Goal: Learn about a topic: Learn about a topic

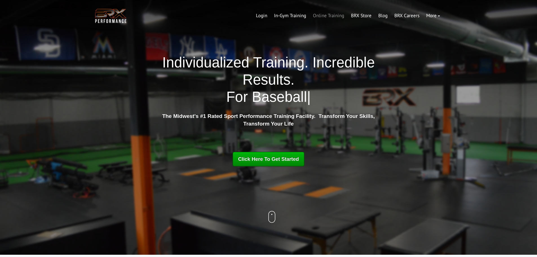
click at [327, 17] on link "Online Training" at bounding box center [329, 16] width 38 height 14
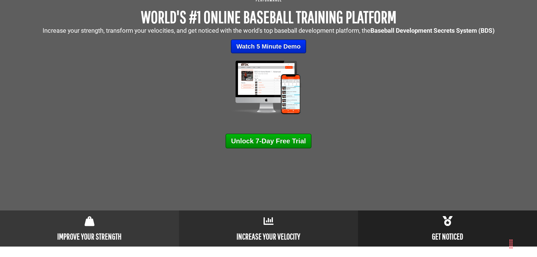
scroll to position [56, 0]
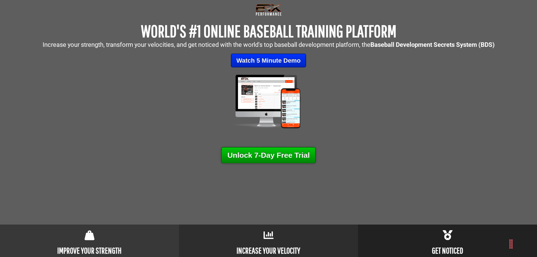
click at [297, 159] on link "Unlock 7-Day Free Trial" at bounding box center [268, 155] width 95 height 16
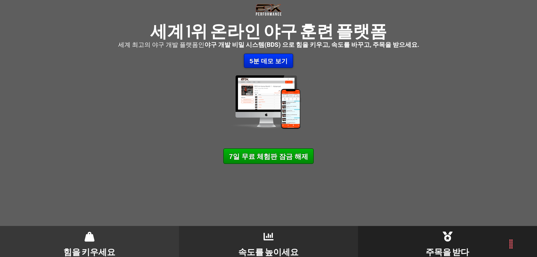
click at [274, 62] on font "5분 데모 보기" at bounding box center [269, 61] width 38 height 7
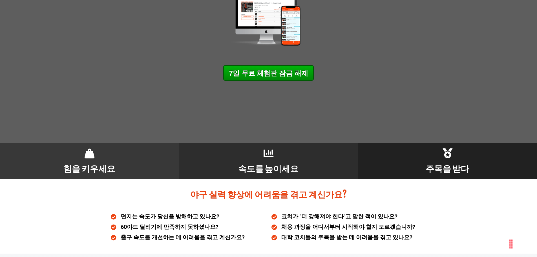
scroll to position [169, 0]
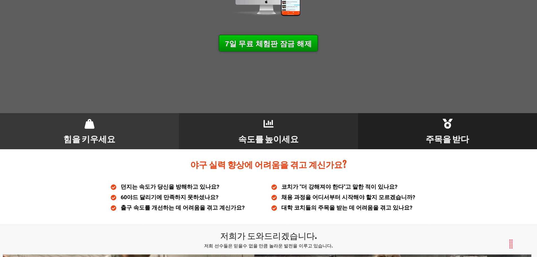
click at [272, 48] on font "7일 무료 체험판 잠금 해제" at bounding box center [268, 43] width 87 height 8
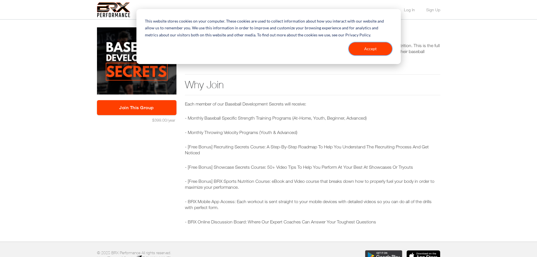
click at [382, 47] on button "Accept" at bounding box center [370, 48] width 43 height 13
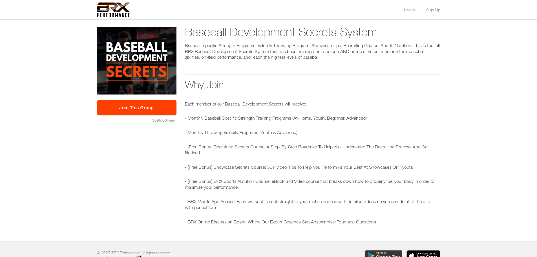
click at [185, 155] on p "- [Free Bonus] Recruiting Secrets Course: A Step-By-Step Roadmap To Help You Un…" at bounding box center [313, 150] width 256 height 12
drag, startPoint x: 185, startPoint y: 155, endPoint x: 170, endPoint y: 157, distance: 14.5
click at [170, 157] on div "Baseball Development Secrets System Baseball-specific Strength Programs. Veloci…" at bounding box center [269, 130] width 352 height 206
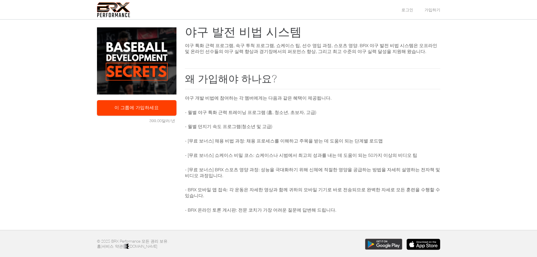
drag, startPoint x: 340, startPoint y: 83, endPoint x: 303, endPoint y: 80, distance: 37.4
click at [312, 83] on h2 "왜 가입해야 하나요?" at bounding box center [313, 78] width 256 height 21
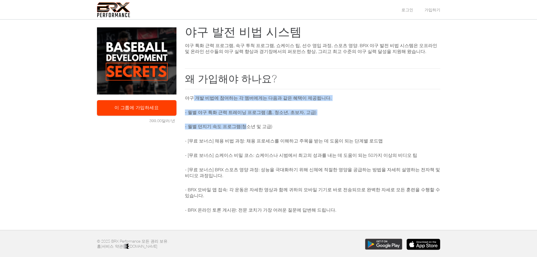
drag, startPoint x: 193, startPoint y: 98, endPoint x: 297, endPoint y: 121, distance: 106.4
click at [264, 120] on div "야구 개발 비법에 참여하는 각 멤버에게는 다음과 같은 혜택이 제공됩니다. - 월별 야구 특화 근력 트레이닝 프로그램 (홈, 청소년, 초보자, …" at bounding box center [313, 154] width 256 height 118
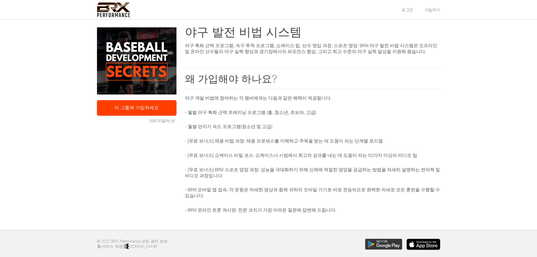
drag, startPoint x: 318, startPoint y: 116, endPoint x: 321, endPoint y: 124, distance: 8.7
click at [318, 117] on div "야구 개발 비법에 참여하는 각 멤버에게는 다음과 같은 혜택이 제공됩니다. - 월별 야구 특화 근력 트레이닝 프로그램 (홈, 청소년, 초보자, …" at bounding box center [313, 154] width 256 height 118
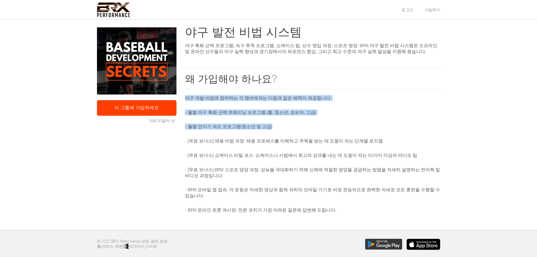
drag, startPoint x: 286, startPoint y: 129, endPoint x: 198, endPoint y: 102, distance: 91.8
click at [190, 99] on div "야구 개발 비법에 참여하는 각 멤버에게는 다음과 같은 혜택이 제공됩니다. - 월별 야구 특화 근력 트레이닝 프로그램 (홈, 청소년, 초보자, …" at bounding box center [313, 154] width 256 height 118
click at [310, 120] on div "야구 개발 비법에 참여하는 각 멤버에게는 다음과 같은 혜택이 제공됩니다. - 월별 야구 특화 근력 트레이닝 프로그램 (홈, 청소년, 초보자, …" at bounding box center [313, 154] width 256 height 118
click at [313, 123] on div "야구 개발 비법에 참여하는 각 멤버에게는 다음과 같은 혜택이 제공됩니다. - 월별 야구 특화 근력 트레이닝 프로그램 (홈, 청소년, 초보자, …" at bounding box center [313, 154] width 256 height 118
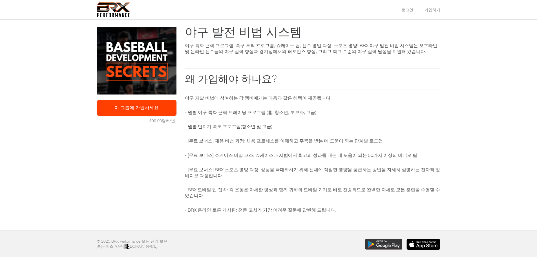
drag, startPoint x: 313, startPoint y: 123, endPoint x: 299, endPoint y: 126, distance: 14.4
click at [310, 124] on p "- 월별 던지기 속도 프로그램(청소년 및 고급)" at bounding box center [313, 127] width 256 height 6
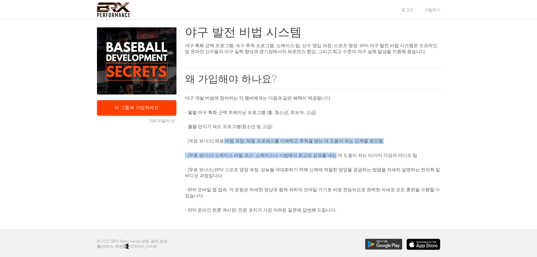
drag, startPoint x: 225, startPoint y: 144, endPoint x: 388, endPoint y: 140, distance: 162.8
click at [346, 147] on div "야구 개발 비법에 참여하는 각 멤버에게는 다음과 같은 혜택이 제공됩니다. - 월별 야구 특화 근력 트레이닝 프로그램 (홈, 청소년, 초보자, …" at bounding box center [313, 154] width 256 height 118
click at [390, 139] on p "- [무료 보너스] 채용 비법 과정: 채용 프로세스를 이해하고 주목을 받는 데 도움이 되는 단계별 로드맵" at bounding box center [313, 141] width 256 height 6
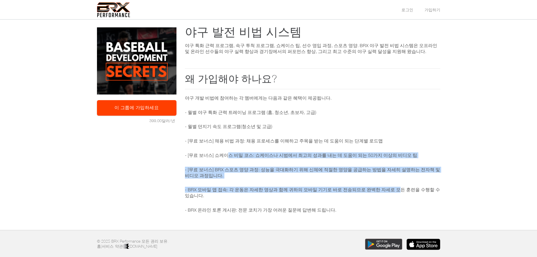
drag, startPoint x: 227, startPoint y: 145, endPoint x: 403, endPoint y: 185, distance: 180.5
click at [403, 185] on div "야구 개발 비법에 참여하는 각 멤버에게는 다음과 같은 혜택이 제공됩니다. - 월별 야구 특화 근력 트레이닝 프로그램 (홈, 청소년, 초보자, …" at bounding box center [313, 154] width 256 height 118
click at [375, 187] on p "- BRX 모바일 앱 접속: 각 운동은 자세한 영상과 함께 귀하의 모바일 기기로 바로 전송되므로 완벽한 자세로 모든 훈련을 수행할 수 있습니다." at bounding box center [313, 193] width 256 height 12
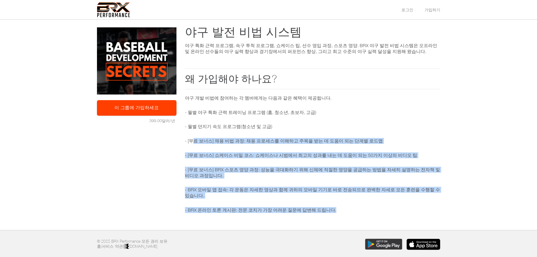
drag, startPoint x: 318, startPoint y: 190, endPoint x: 256, endPoint y: 157, distance: 70.4
click at [198, 131] on div "야구 개발 비법에 참여하는 각 멤버에게는 다음과 같은 혜택이 제공됩니다. - 월별 야구 특화 근력 트레이닝 프로그램 (홈, 청소년, 초보자, …" at bounding box center [313, 154] width 256 height 118
click at [265, 163] on div "야구 개발 비법에 참여하는 각 멤버에게는 다음과 같은 혜택이 제공됩니다. - 월별 야구 특화 근력 트레이닝 프로그램 (홈, 청소년, 초보자, …" at bounding box center [313, 154] width 256 height 118
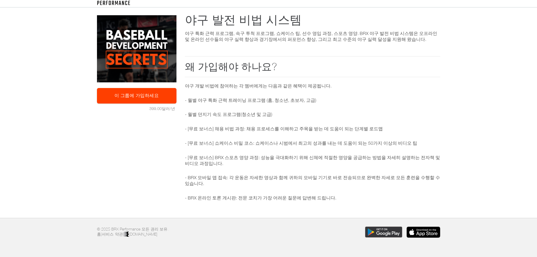
scroll to position [29, 0]
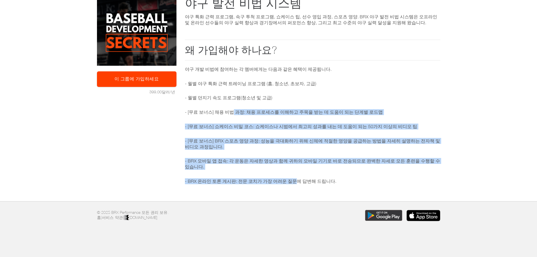
drag, startPoint x: 278, startPoint y: 161, endPoint x: 233, endPoint y: 100, distance: 76.2
click at [233, 100] on div "야구 개발 비법에 참여하는 각 멤버에게는 다음과 같은 혜택이 제공됩니다. - 월별 야구 특화 근력 트레이닝 프로그램 (홈, 청소년, 초보자, …" at bounding box center [313, 125] width 256 height 118
click at [257, 98] on font "- 월별 던지기 속도 프로그램(청소년 및 고급)" at bounding box center [228, 97] width 87 height 5
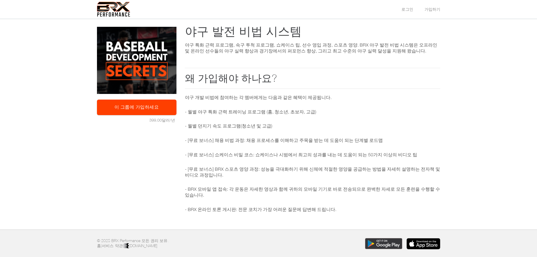
scroll to position [0, 0]
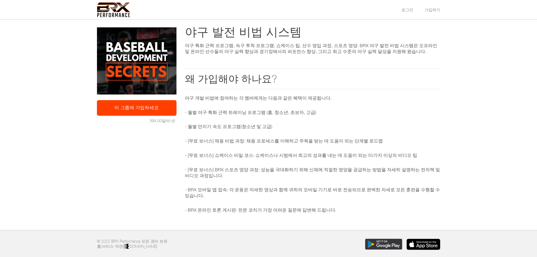
drag, startPoint x: 319, startPoint y: 109, endPoint x: 327, endPoint y: 109, distance: 8.5
click at [320, 109] on p "- 월별 야구 특화 근력 트레이닝 프로그램 (홈, 청소년, 초보자, 고급)" at bounding box center [313, 112] width 256 height 6
click at [154, 114] on link "이 그룹에 가입하세요" at bounding box center [137, 108] width 80 height 16
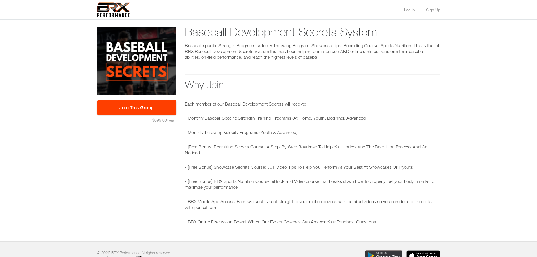
click at [401, 10] on ul "Log In Sign Up" at bounding box center [417, 9] width 48 height 5
click at [410, 9] on link "Log In" at bounding box center [409, 10] width 11 height 4
click at [412, 10] on link "Log In" at bounding box center [409, 10] width 11 height 4
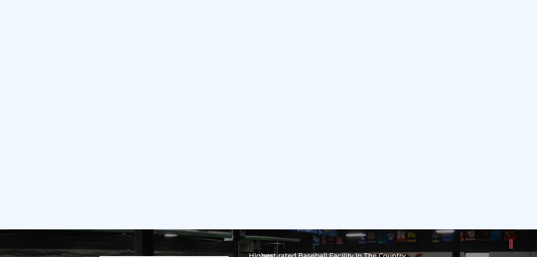
scroll to position [3570, 0]
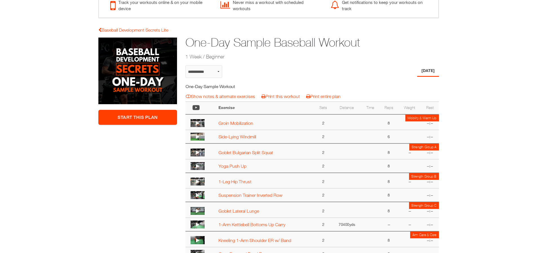
scroll to position [27, 0]
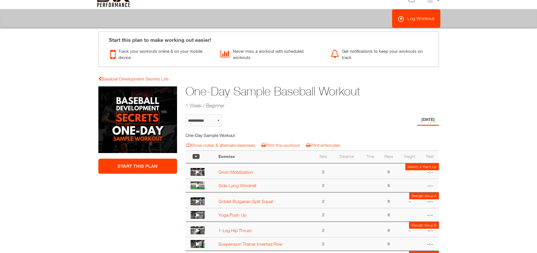
click at [308, 119] on div "****** Monday" at bounding box center [356, 122] width 175 height 16
drag, startPoint x: 305, startPoint y: 119, endPoint x: 278, endPoint y: 112, distance: 28.5
click at [278, 112] on div "**********" at bounding box center [312, 207] width 262 height 243
click at [219, 123] on select "**********" at bounding box center [204, 120] width 37 height 13
drag, startPoint x: 219, startPoint y: 123, endPoint x: 228, endPoint y: 136, distance: 16.2
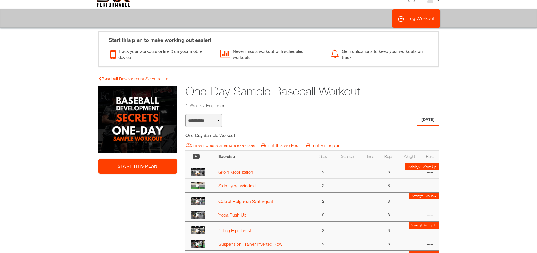
click at [219, 123] on select "**********" at bounding box center [204, 120] width 37 height 13
click at [197, 173] on icon at bounding box center [198, 172] width 4 height 5
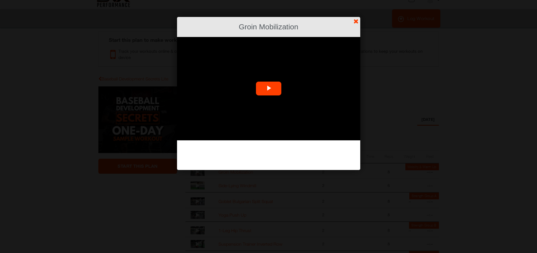
click at [274, 82] on button "Play Video" at bounding box center [268, 89] width 25 height 14
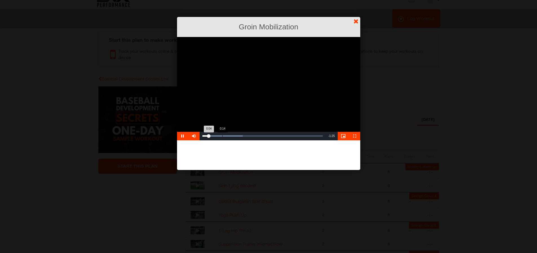
click at [224, 135] on div "Loaded : 33.58% 0:14 0:04" at bounding box center [263, 136] width 126 height 8
click at [236, 134] on div "Loaded : 39.17% 0:23 0:16" at bounding box center [263, 136] width 126 height 8
click at [241, 134] on div "Loaded : 39.17% 0:27 0:25" at bounding box center [263, 136] width 126 height 8
click at [353, 0] on link "?" at bounding box center [269, 0] width 538 height 0
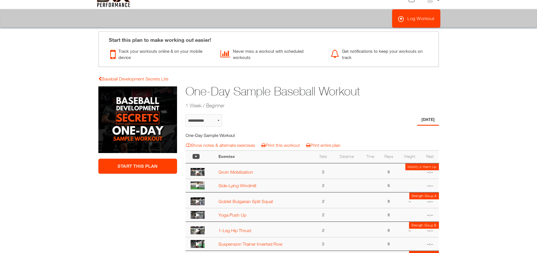
click at [195, 185] on img at bounding box center [198, 185] width 14 height 8
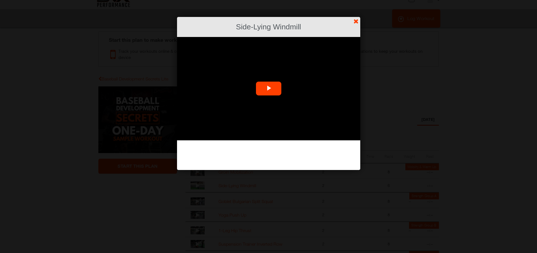
click at [269, 89] on span "Video Player" at bounding box center [269, 89] width 0 height 0
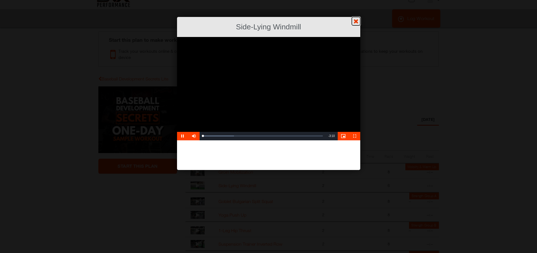
click at [357, 0] on link "?" at bounding box center [269, 0] width 538 height 0
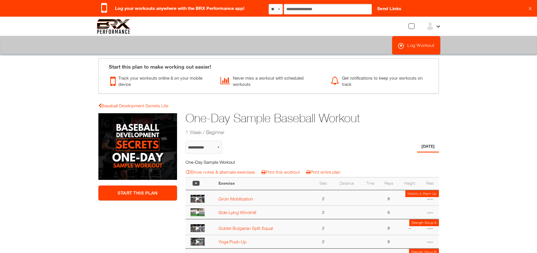
click at [199, 199] on icon at bounding box center [198, 198] width 4 height 5
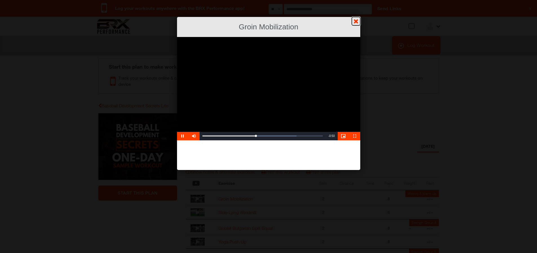
click at [353, 0] on link "?" at bounding box center [269, 0] width 538 height 0
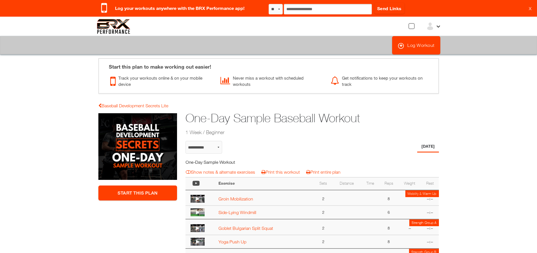
drag, startPoint x: 320, startPoint y: 147, endPoint x: 326, endPoint y: 143, distance: 6.8
click at [322, 145] on div "****** Monday" at bounding box center [356, 149] width 175 height 16
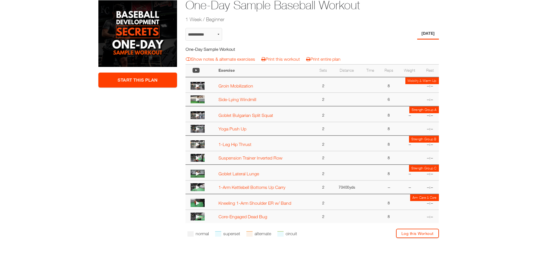
click at [197, 98] on icon at bounding box center [198, 99] width 4 height 5
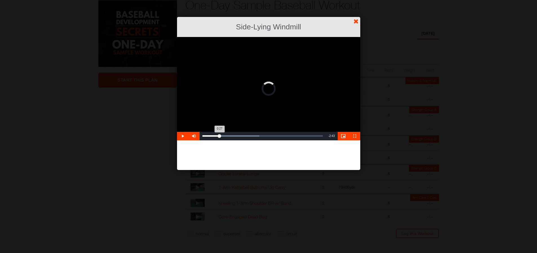
click at [219, 136] on div "Loaded : 47.32% 0:26 0:27" at bounding box center [263, 135] width 120 height 1
click at [237, 136] on div "Loaded : 49.95% 0:53 0:28" at bounding box center [263, 135] width 120 height 1
click at [251, 136] on div "Loaded : 55.21% 1:16 0:55" at bounding box center [263, 135] width 120 height 1
click at [264, 137] on div "Loaded : 63.09% 1:37 1:20" at bounding box center [263, 136] width 126 height 8
drag, startPoint x: 271, startPoint y: 136, endPoint x: 274, endPoint y: 135, distance: 3.4
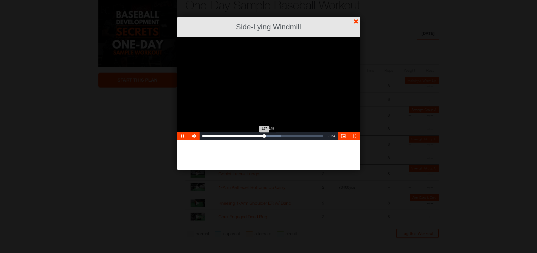
click at [272, 136] on div "Loaded : 65.73% 1:48 1:37" at bounding box center [263, 135] width 120 height 1
click at [276, 134] on div "Loaded : 65.73% 1:54 1:50" at bounding box center [263, 136] width 126 height 8
drag, startPoint x: 282, startPoint y: 134, endPoint x: 288, endPoint y: 134, distance: 5.6
click at [284, 134] on div "Loaded : 68.36% 2:05 1:56" at bounding box center [263, 136] width 126 height 8
click at [357, 0] on link "?" at bounding box center [269, 0] width 538 height 0
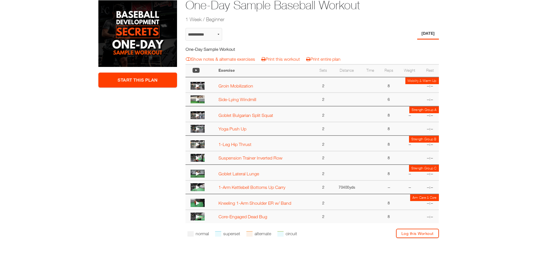
click at [275, 89] on td "Groin Mobilization" at bounding box center [265, 85] width 99 height 16
click at [255, 87] on div "Groin Mobilization" at bounding box center [265, 86] width 93 height 6
click at [244, 85] on link "Groin Mobilization" at bounding box center [236, 85] width 35 height 5
click at [196, 86] on icon at bounding box center [198, 85] width 4 height 5
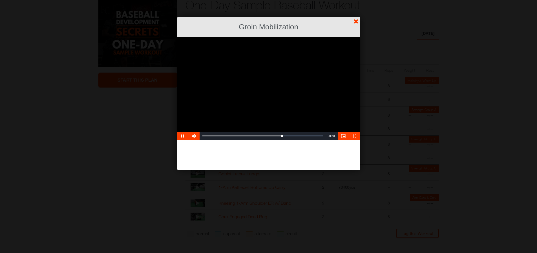
click at [221, 91] on video "Video Player" at bounding box center [268, 88] width 183 height 103
drag, startPoint x: 244, startPoint y: 106, endPoint x: 232, endPoint y: 126, distance: 22.5
click at [244, 109] on video "Video Player" at bounding box center [268, 88] width 183 height 103
click at [192, 136] on span "Video Player" at bounding box center [193, 136] width 11 height 0
click at [180, 136] on span "Video Player" at bounding box center [182, 136] width 11 height 0
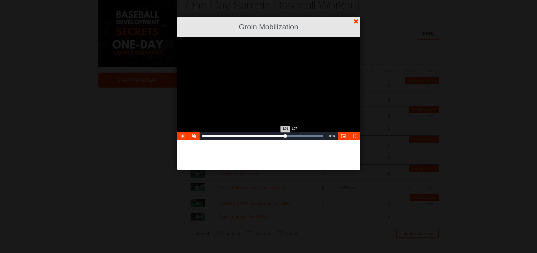
click at [294, 135] on div "Loaded : 100.00% 1:07 1:01" at bounding box center [263, 136] width 126 height 8
click at [308, 135] on div "Loaded : 100.00% 1:16 1:07" at bounding box center [263, 136] width 126 height 8
click at [309, 135] on div "1:18" at bounding box center [256, 135] width 106 height 1
click at [354, 0] on link "?" at bounding box center [269, 0] width 538 height 0
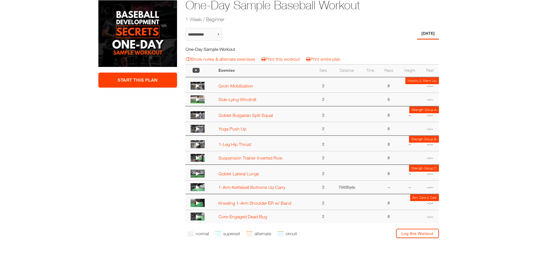
click at [217, 98] on td "Side-Lying Windmill" at bounding box center [265, 100] width 99 height 14
click at [230, 100] on link "Side-Lying Windmill" at bounding box center [238, 99] width 38 height 5
click at [236, 98] on link "Side-Lying Windmill" at bounding box center [238, 99] width 38 height 5
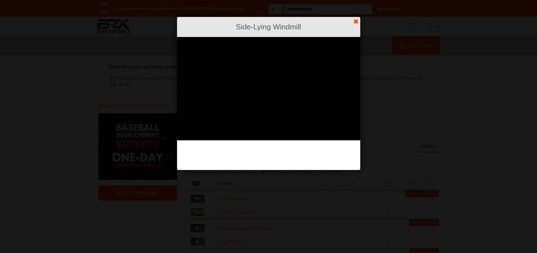
scroll to position [27, 0]
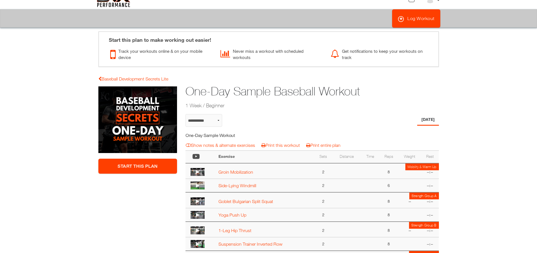
select select "**********"
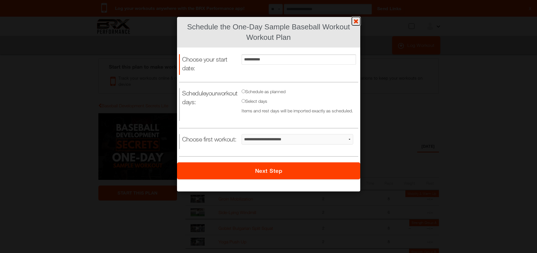
click at [357, 0] on link "?" at bounding box center [269, 0] width 538 height 0
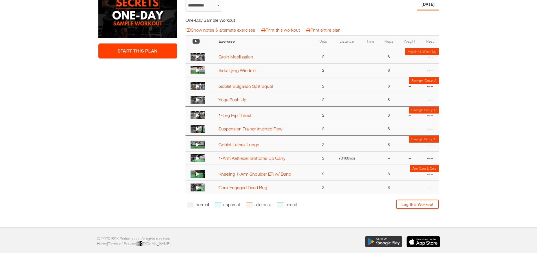
scroll to position [172, 0]
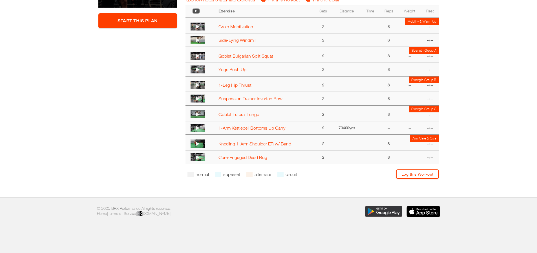
click at [197, 55] on icon at bounding box center [198, 56] width 4 height 5
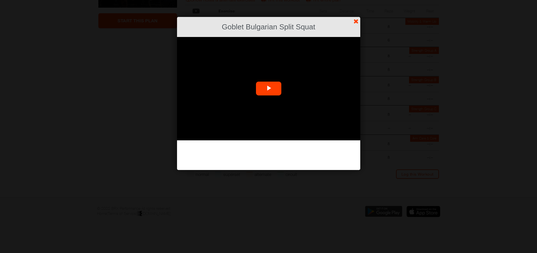
click at [269, 89] on span "Video Player" at bounding box center [269, 89] width 0 height 0
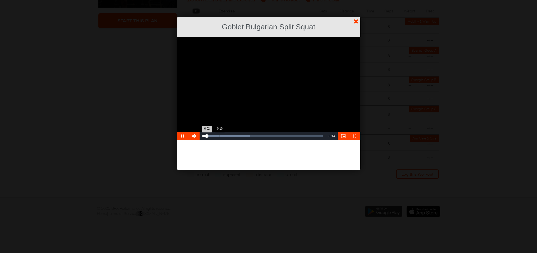
click at [221, 135] on div "Loaded : 39.58% 0:10 0:02" at bounding box center [263, 136] width 126 height 8
click at [240, 136] on div "Loaded : 46.18% 0:23 0:12" at bounding box center [263, 135] width 120 height 1
click at [356, 0] on link "?" at bounding box center [269, 0] width 538 height 0
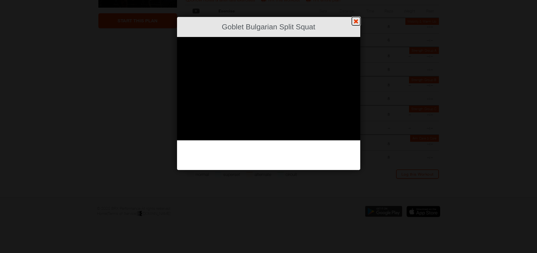
click at [357, 0] on link "?" at bounding box center [269, 0] width 538 height 0
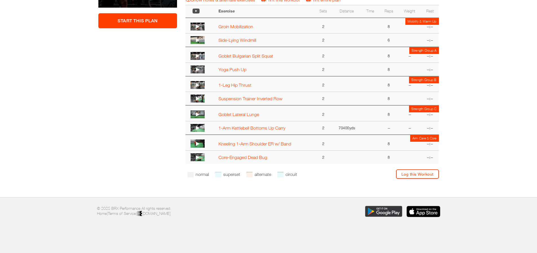
click at [240, 59] on td "Goblet Bulgarian Split Squat" at bounding box center [265, 55] width 99 height 16
click at [230, 73] on td "Yoga Push Up" at bounding box center [265, 70] width 99 height 14
click at [230, 70] on link "Yoga Push Up" at bounding box center [233, 69] width 28 height 5
select select "**********"
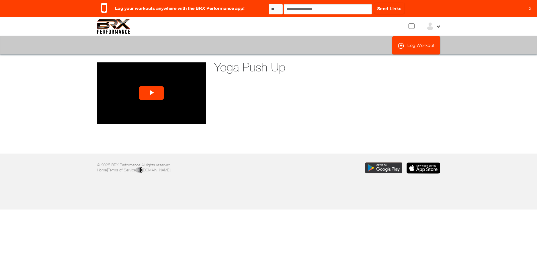
click at [151, 93] on span "Video Player" at bounding box center [151, 93] width 0 height 0
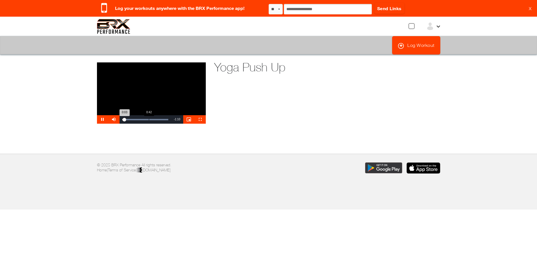
click at [149, 119] on div "Loaded : 100.00% 0:42 0:03" at bounding box center [145, 119] width 46 height 1
click at [166, 120] on div "Loaded : 100.00% 1:09 1:09" at bounding box center [146, 119] width 52 height 8
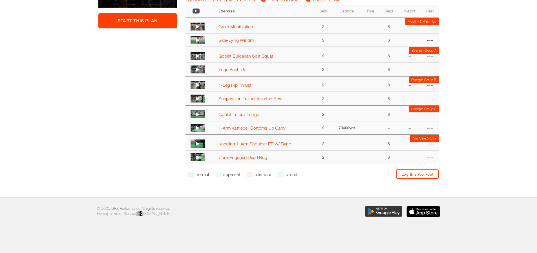
click at [244, 115] on link "Goblet Lateral Lunge" at bounding box center [239, 114] width 41 height 5
select select "**********"
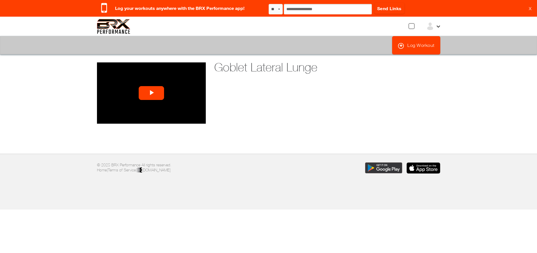
click at [151, 93] on span "Video Player" at bounding box center [151, 93] width 0 height 0
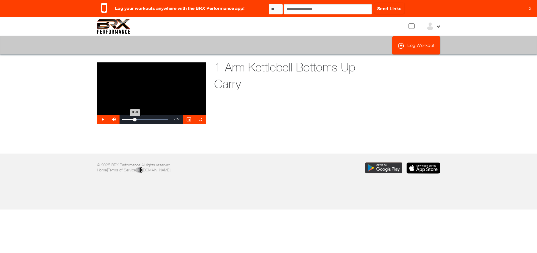
click at [135, 117] on div "Loaded : 100.00% 0:20 0:20" at bounding box center [146, 119] width 52 height 8
click at [141, 117] on div "Loaded : 100.00% 0:30 0:25" at bounding box center [146, 119] width 52 height 8
click at [144, 120] on div "Progress Bar" at bounding box center [145, 119] width 46 height 1
drag, startPoint x: 149, startPoint y: 120, endPoint x: 155, endPoint y: 120, distance: 6.5
click at [149, 120] on div "0:42" at bounding box center [135, 119] width 27 height 1
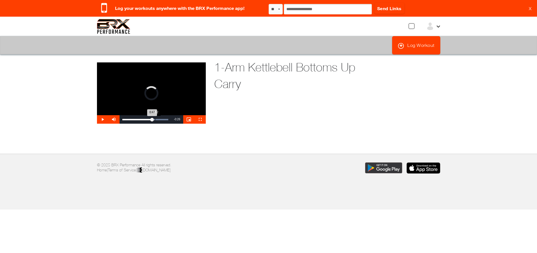
click at [155, 118] on div "Loaded : 100.00% 0:52 0:47" at bounding box center [146, 119] width 52 height 8
drag, startPoint x: 158, startPoint y: 119, endPoint x: 162, endPoint y: 119, distance: 3.9
click at [162, 119] on div "Progress Bar" at bounding box center [145, 119] width 46 height 1
click at [162, 119] on div "1:03" at bounding box center [142, 119] width 40 height 1
click at [132, 119] on div "1:07" at bounding box center [143, 119] width 42 height 1
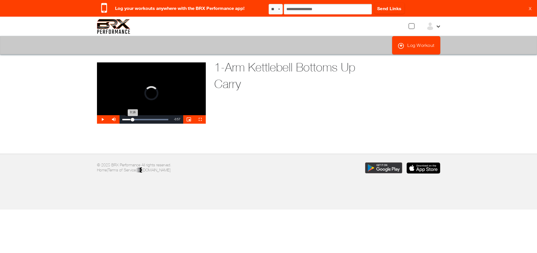
click at [129, 119] on div "Loaded : 100.00% 0:12 0:16" at bounding box center [145, 119] width 46 height 1
drag, startPoint x: 122, startPoint y: 119, endPoint x: 119, endPoint y: 120, distance: 3.7
click at [119, 120] on div "Play Mute Current Time 0:06 / Duration 1:13 Loaded : 100.00% 0:00 0:06 Stream T…" at bounding box center [151, 119] width 109 height 8
click at [130, 119] on div "Loaded : 100.00% 0:11 0:05" at bounding box center [145, 119] width 46 height 1
click at [134, 119] on div "Loaded : 100.00% 0:19 0:12" at bounding box center [145, 119] width 46 height 1
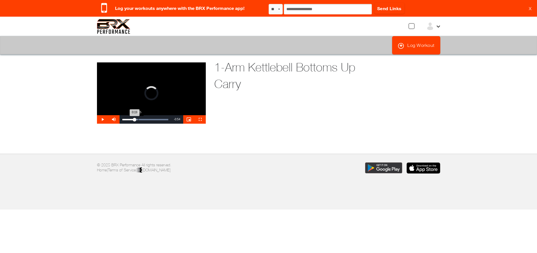
click at [139, 119] on div "Progress Bar" at bounding box center [145, 119] width 46 height 1
drag, startPoint x: 140, startPoint y: 118, endPoint x: 144, endPoint y: 118, distance: 4.0
click at [139, 119] on div "0:26" at bounding box center [130, 119] width 17 height 1
click at [150, 118] on div "Loaded : 100.00% 0:43 0:43" at bounding box center [146, 119] width 52 height 8
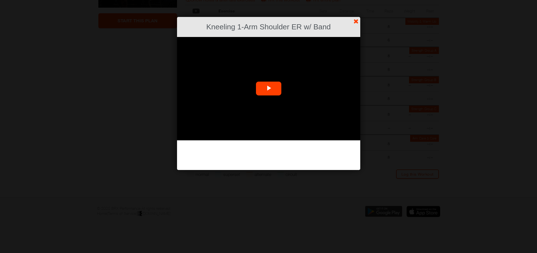
click at [263, 91] on video "Video Player" at bounding box center [268, 88] width 183 height 103
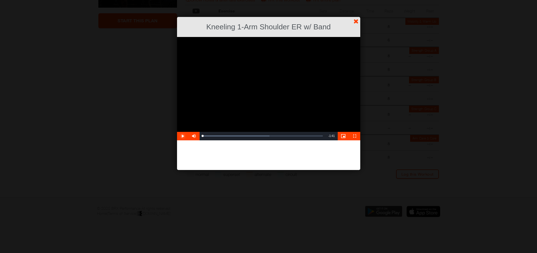
click at [184, 136] on span "Video Player" at bounding box center [182, 136] width 11 height 0
click at [357, 0] on link "?" at bounding box center [269, 0] width 538 height 0
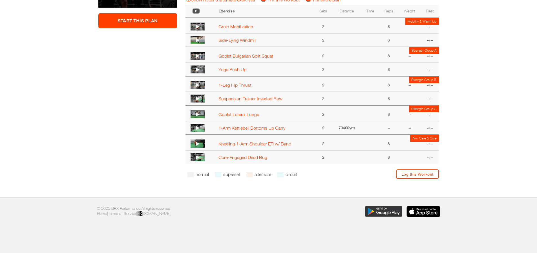
click at [232, 158] on link "Core-Engaged Dead Bug" at bounding box center [243, 157] width 49 height 5
select select "**********"
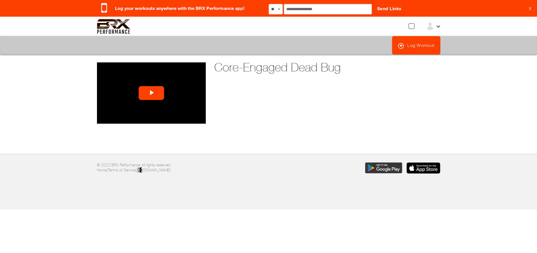
click at [151, 93] on span "Video Player" at bounding box center [151, 93] width 0 height 0
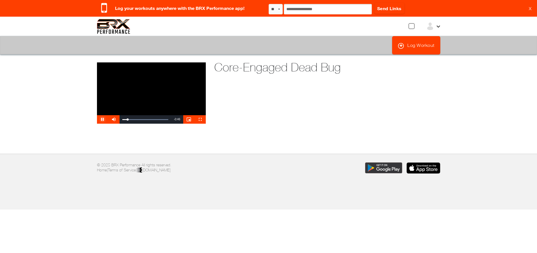
click at [99, 119] on span "Video Player" at bounding box center [102, 119] width 11 height 0
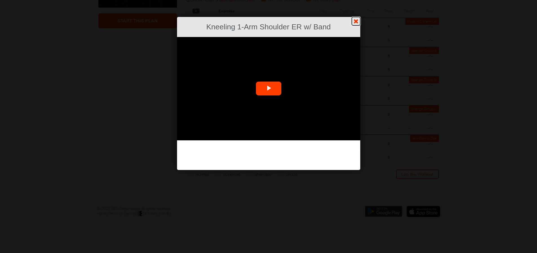
click at [359, 0] on link "?" at bounding box center [269, 0] width 538 height 0
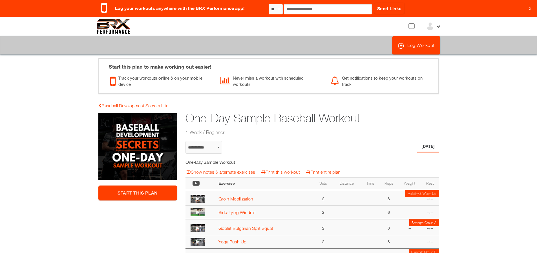
click at [104, 30] on img at bounding box center [114, 26] width 34 height 15
select select "**********"
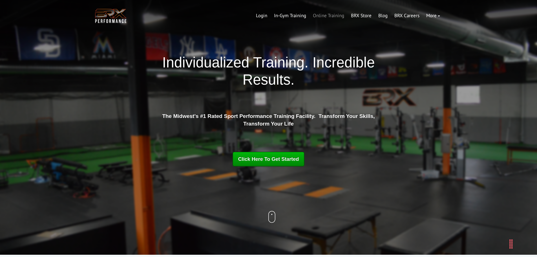
click at [337, 17] on link "Online Training" at bounding box center [329, 16] width 38 height 14
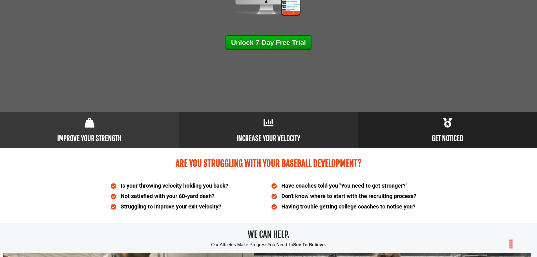
scroll to position [169, 0]
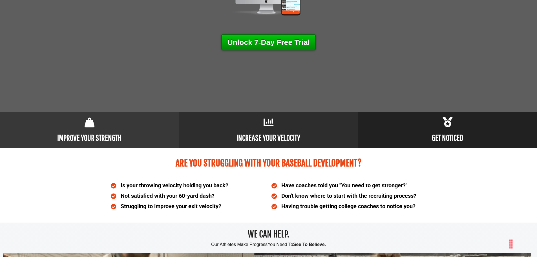
click at [277, 38] on link "Unlock 7-Day Free Trial" at bounding box center [268, 42] width 95 height 16
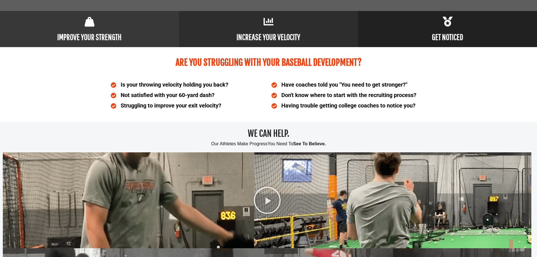
scroll to position [197, 0]
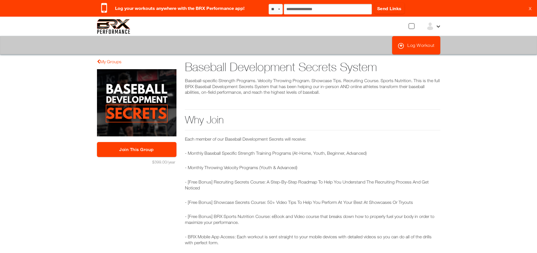
drag, startPoint x: 438, startPoint y: 20, endPoint x: 439, endPoint y: 26, distance: 5.5
click at [439, 22] on div "View Profile My Stuff Notification Settings Billing Information Sign Out Home" at bounding box center [269, 26] width 352 height 15
click at [439, 27] on icon at bounding box center [438, 25] width 5 height 5
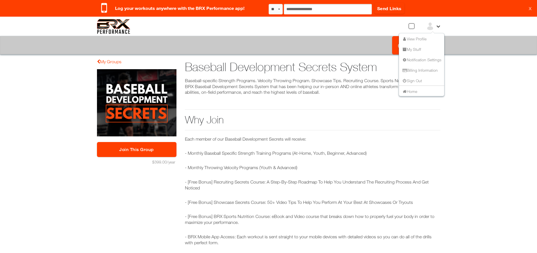
click at [439, 27] on icon at bounding box center [438, 25] width 5 height 5
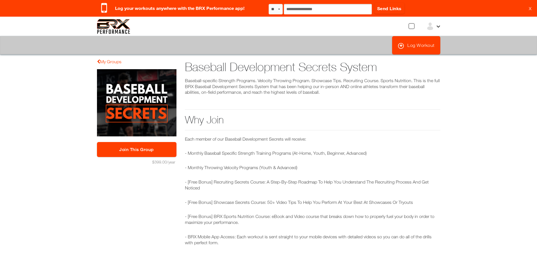
click at [154, 151] on link "Join This Group" at bounding box center [137, 149] width 80 height 15
